Goal: Check status

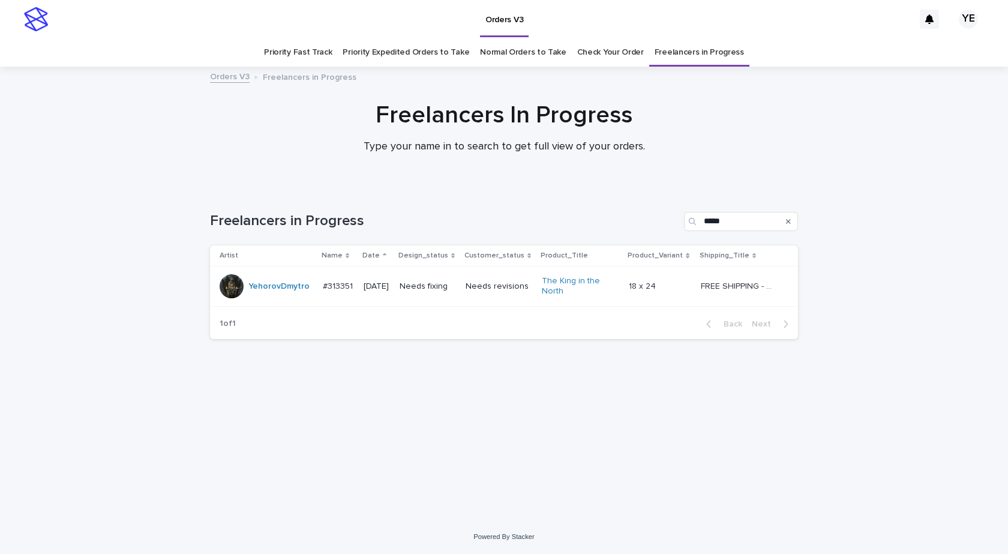
click at [66, 403] on div "Loading... Saving… Loading... Saving… Freelancers in Progress ***** Artist Name…" at bounding box center [504, 354] width 1008 height 332
click at [252, 299] on td "YehorovDmytro" at bounding box center [264, 286] width 108 height 40
